Goal: Find specific page/section: Find specific page/section

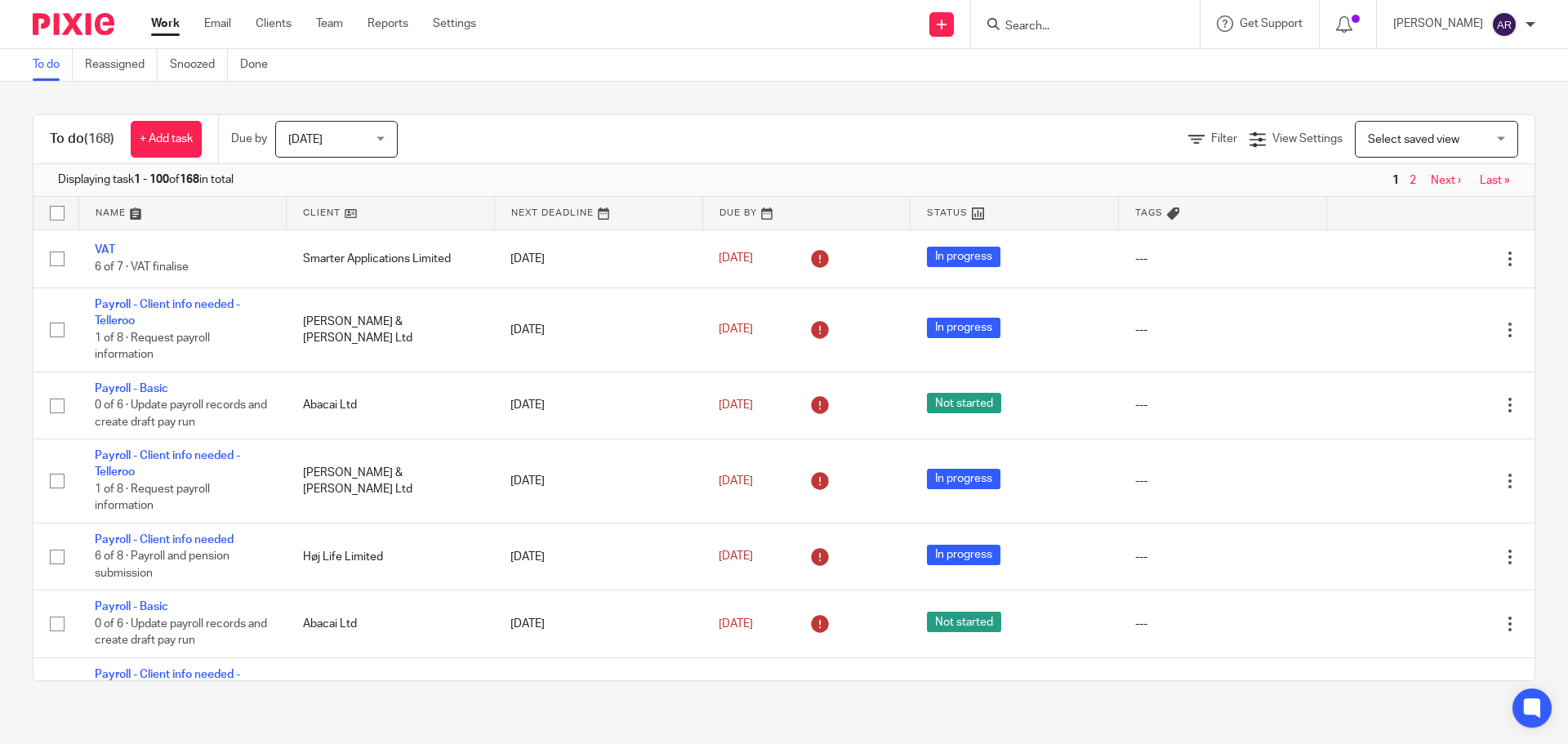
click at [287, 33] on div "Work Email Clients Team Reports Settings Work Email Clients Team Reports Settin…" at bounding box center [318, 24] width 366 height 48
click at [288, 20] on link "Clients" at bounding box center [273, 24] width 36 height 17
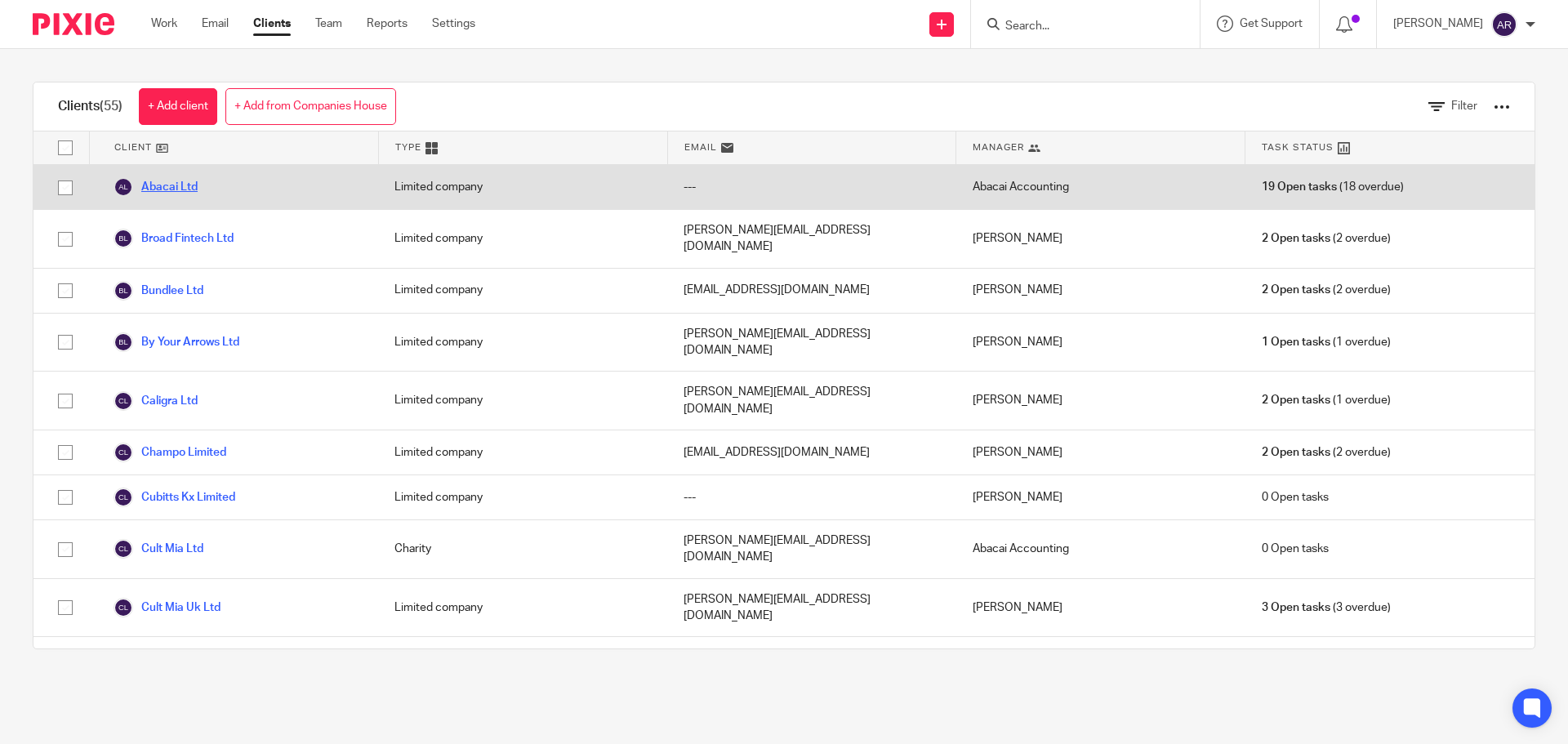
click at [193, 180] on link "Abacai Ltd" at bounding box center [155, 187] width 85 height 20
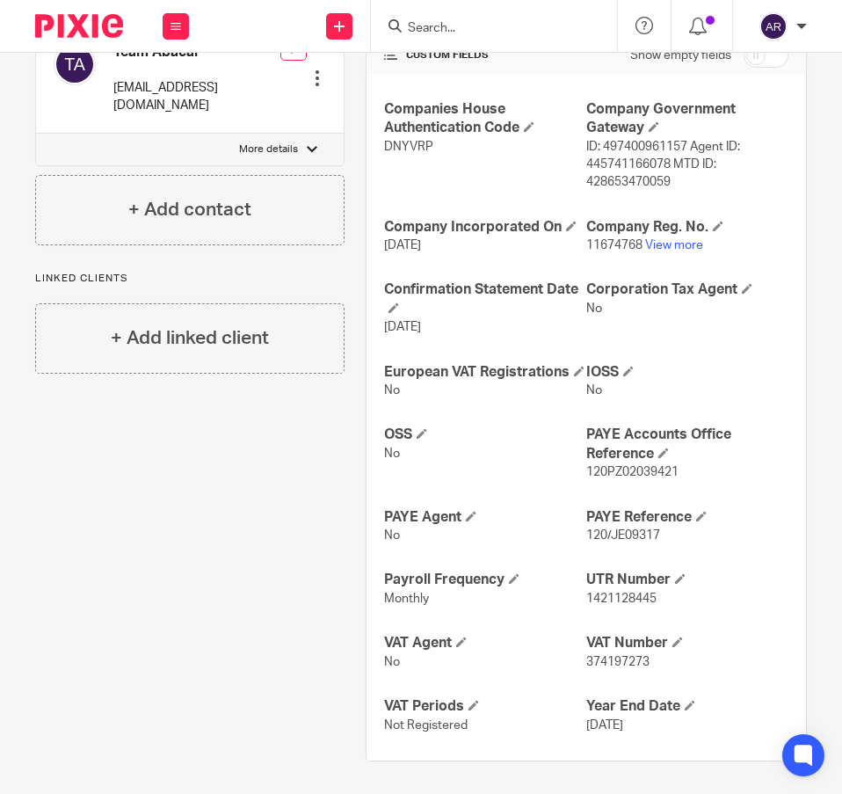
scroll to position [455, 0]
